Goal: Find specific page/section: Find specific page/section

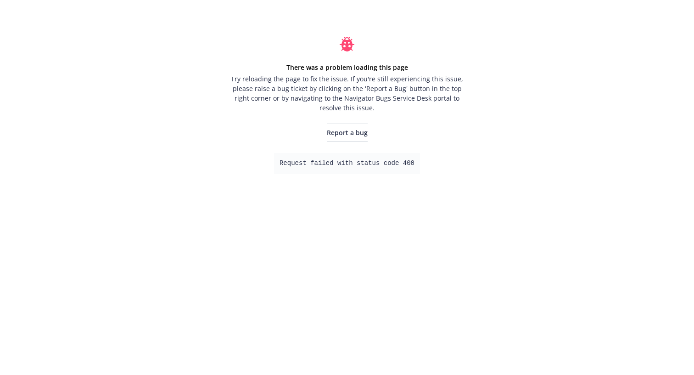
click at [489, 149] on div "There was a problem loading this page Try reloading the page to fix the issue. …" at bounding box center [347, 187] width 694 height 375
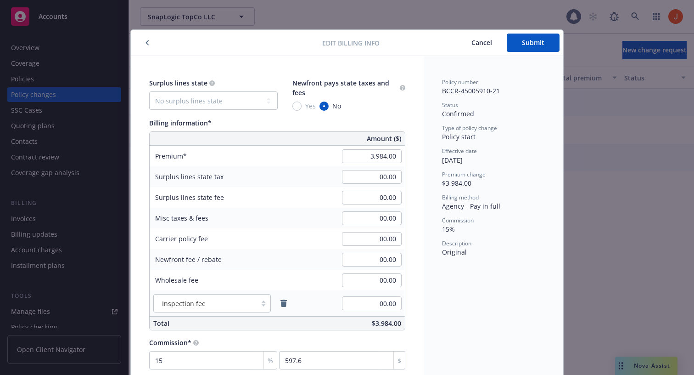
scroll to position [14, 0]
